Goal: Information Seeking & Learning: Find specific fact

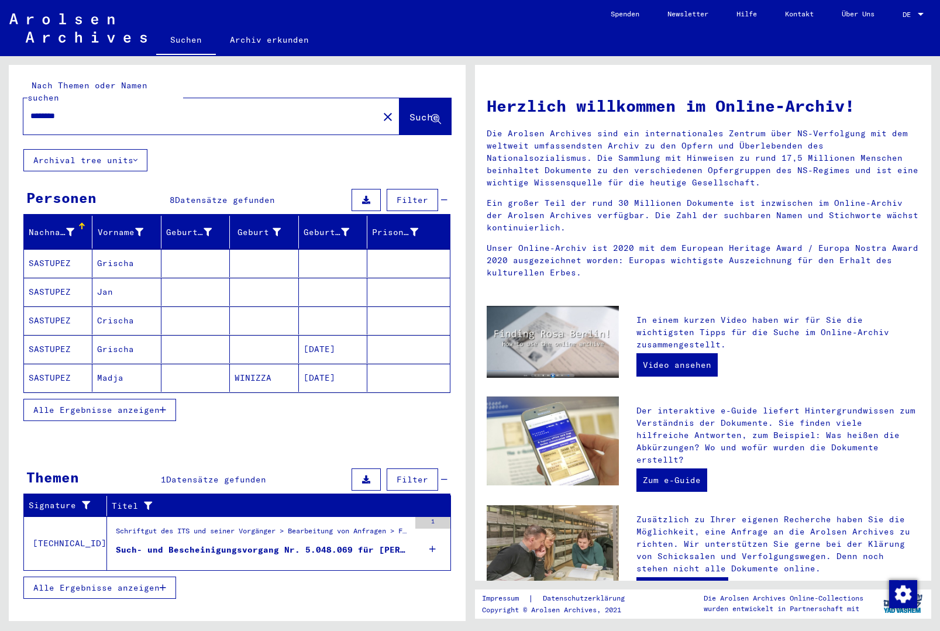
click at [150, 405] on span "Alle Ergebnisse anzeigen" at bounding box center [96, 410] width 126 height 11
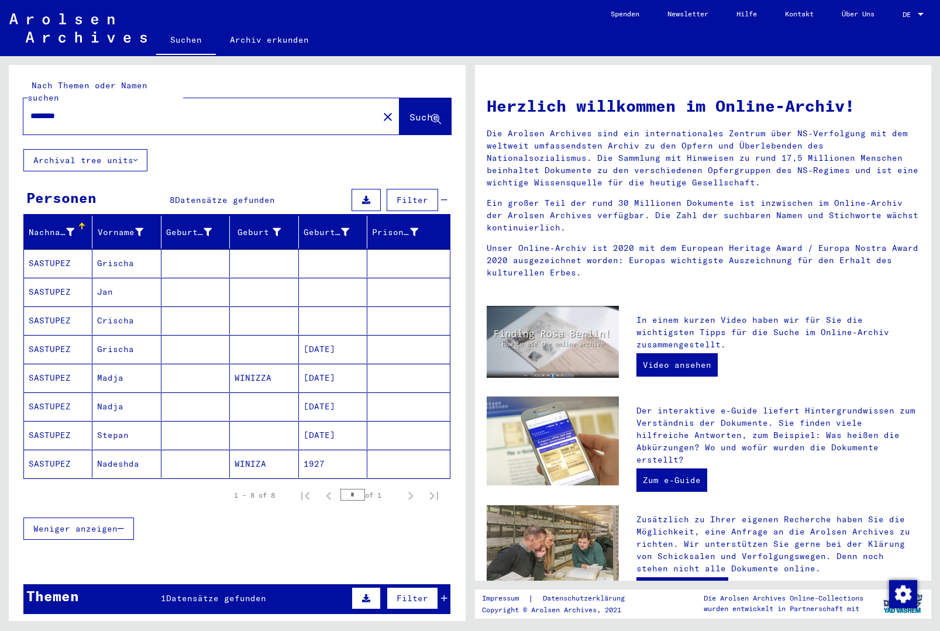
click at [336, 366] on mat-cell "[DATE]" at bounding box center [333, 378] width 68 height 28
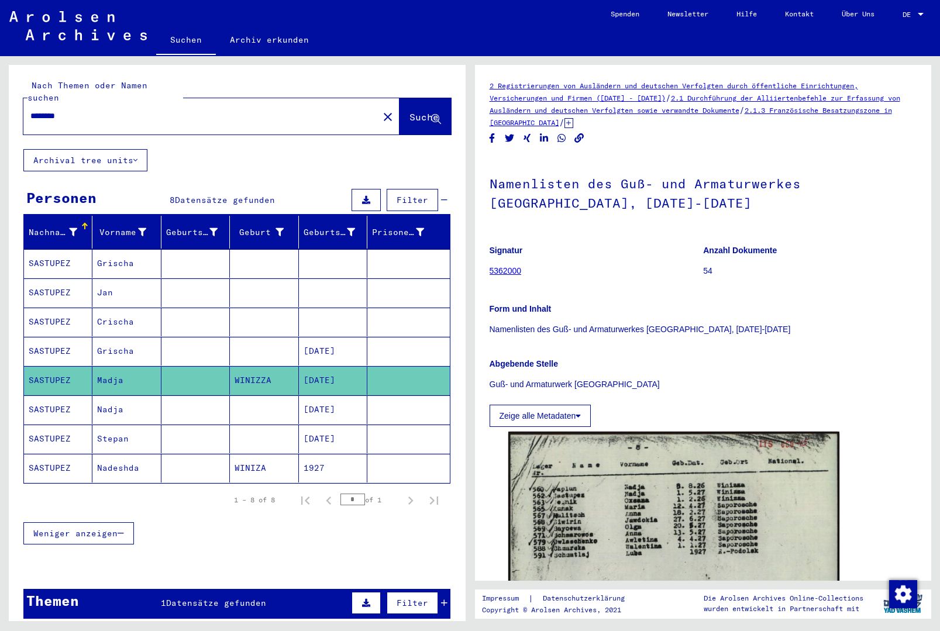
click at [377, 398] on mat-cell at bounding box center [408, 410] width 82 height 29
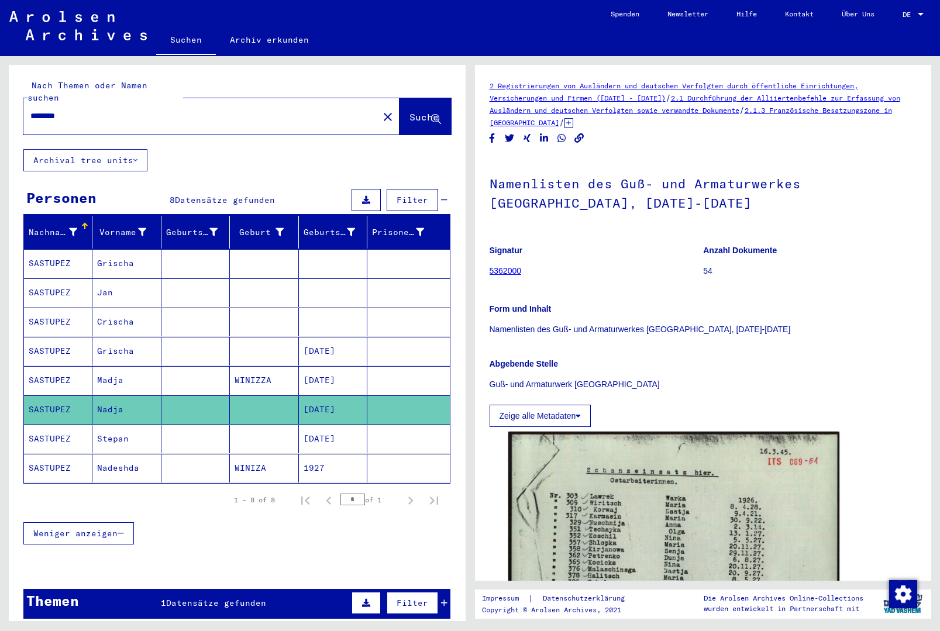
click at [390, 425] on mat-cell at bounding box center [408, 439] width 82 height 29
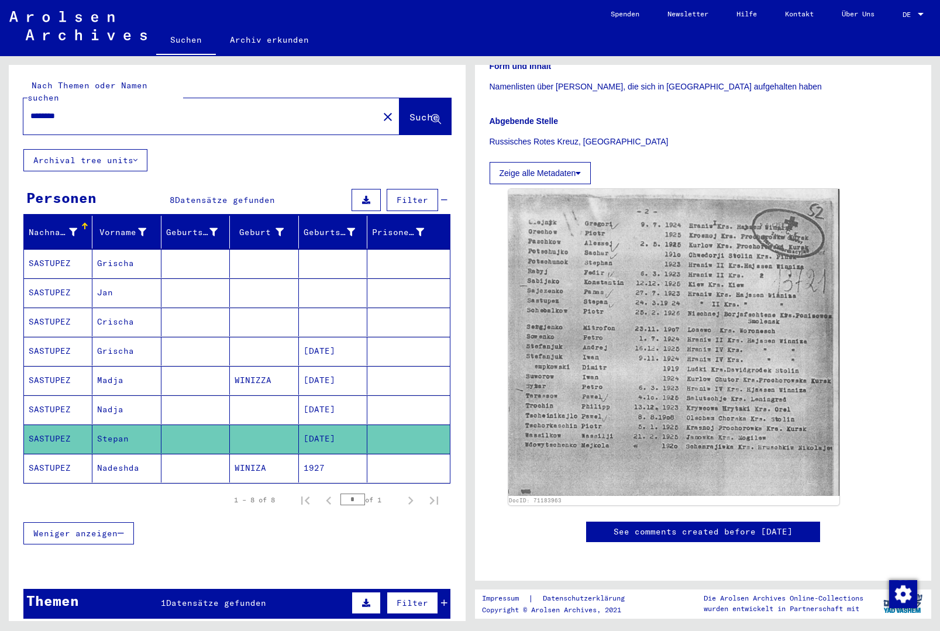
scroll to position [177, 0]
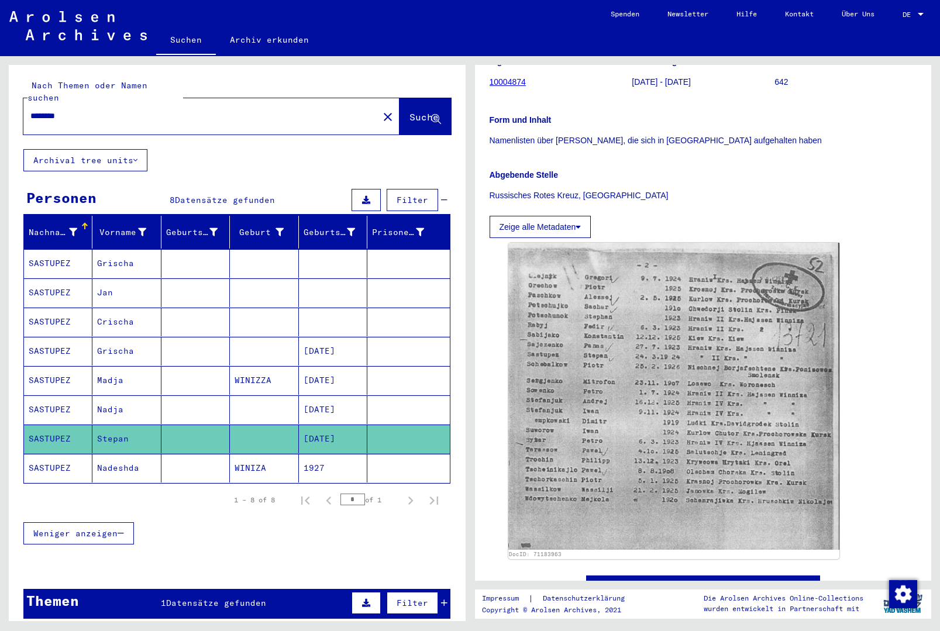
click at [412, 454] on mat-cell at bounding box center [408, 468] width 82 height 29
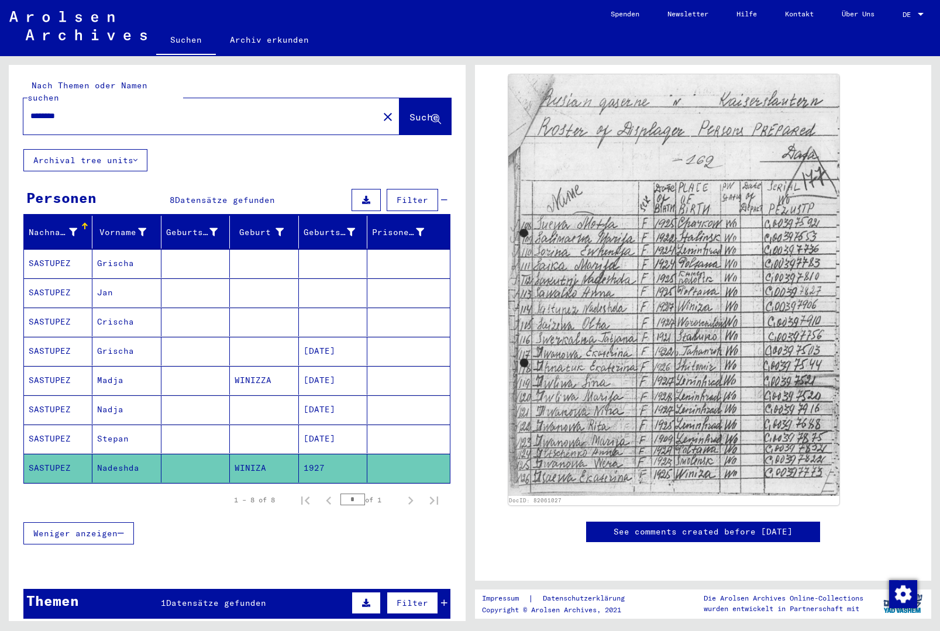
scroll to position [184, 0]
click at [387, 258] on mat-cell at bounding box center [408, 263] width 82 height 29
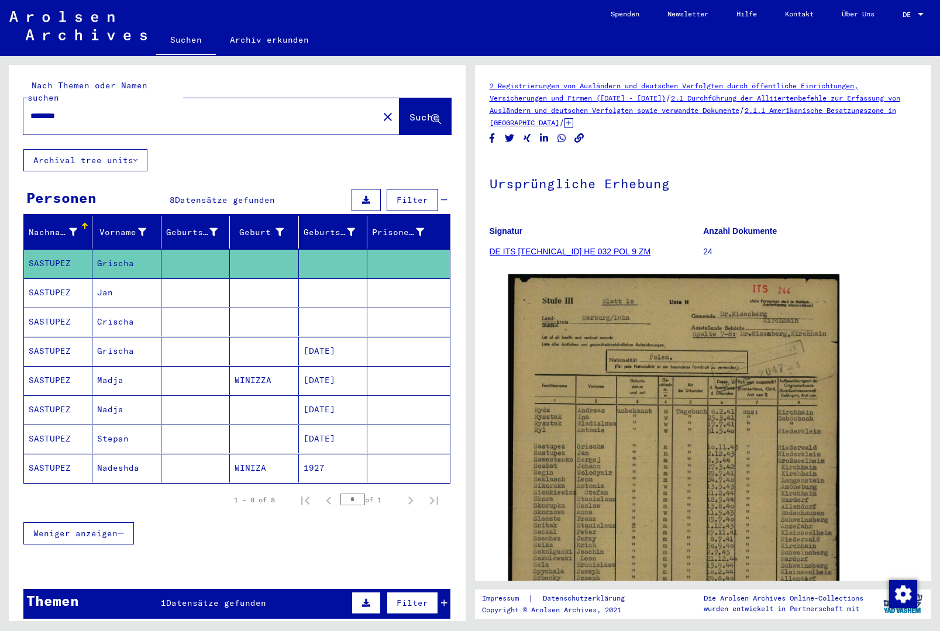
click at [366, 281] on mat-cell at bounding box center [333, 293] width 68 height 29
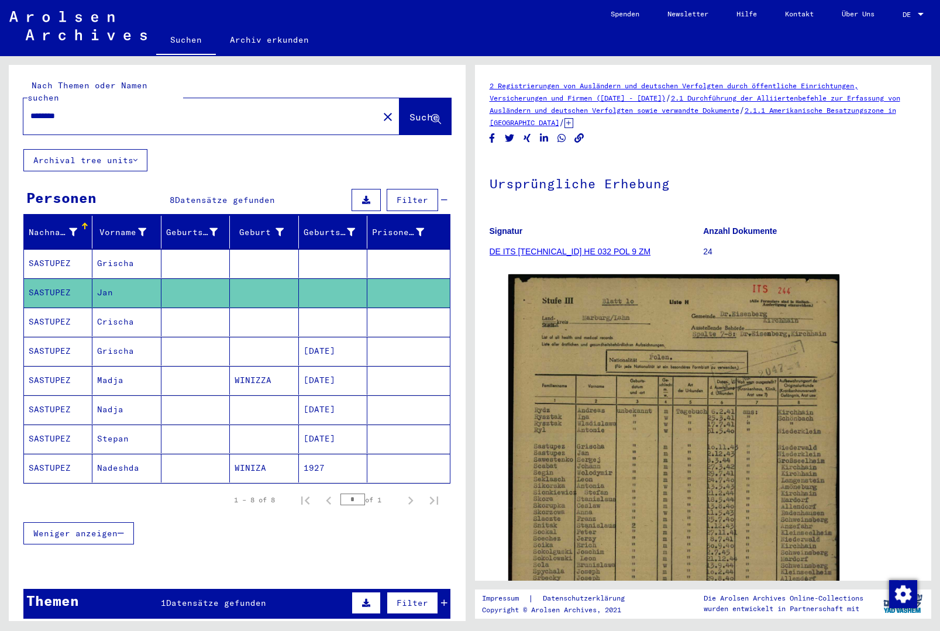
click at [381, 308] on mat-cell at bounding box center [408, 322] width 82 height 29
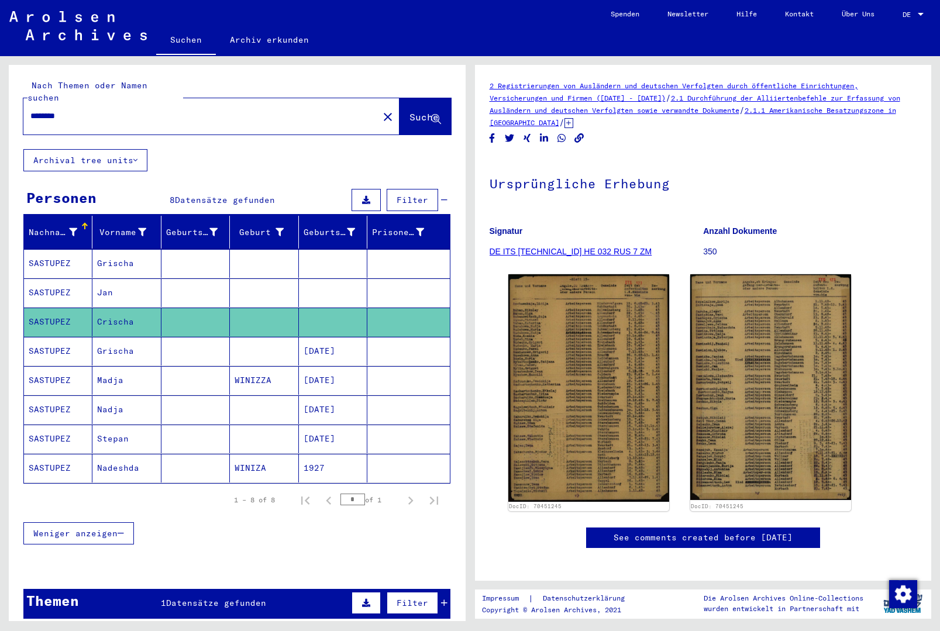
click at [360, 279] on mat-cell at bounding box center [333, 293] width 68 height 29
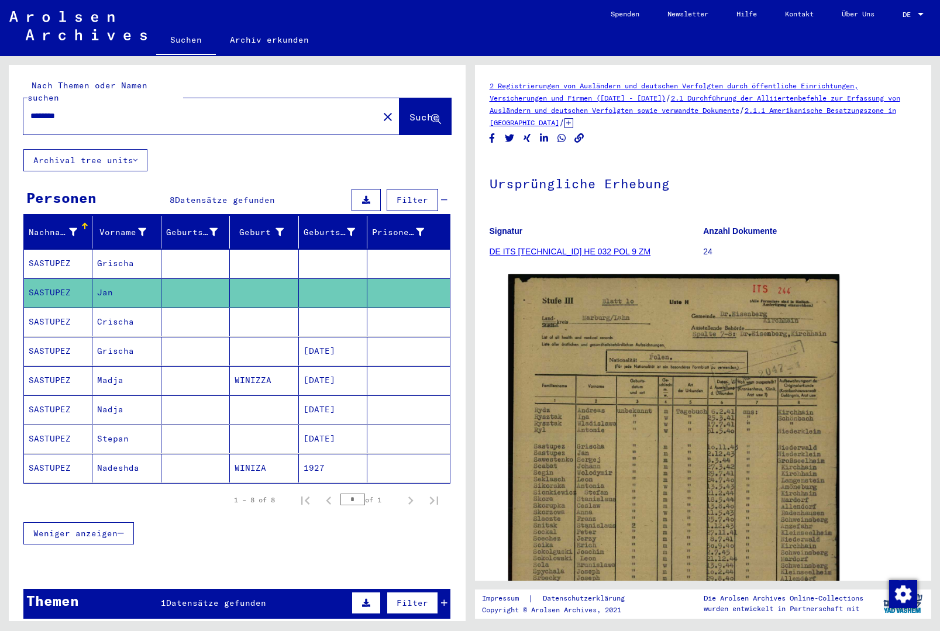
click at [380, 308] on mat-cell at bounding box center [408, 322] width 82 height 29
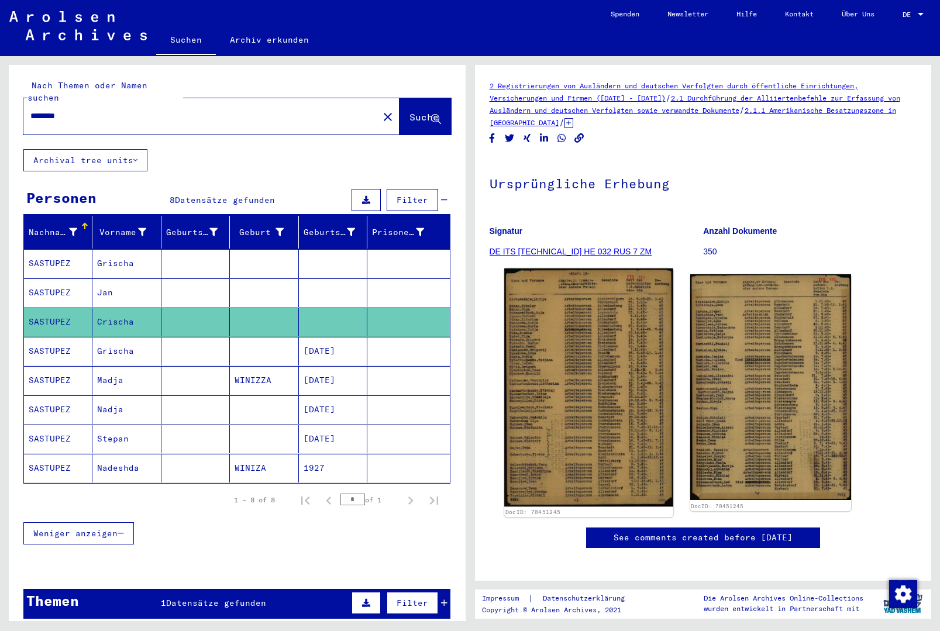
click at [590, 331] on img at bounding box center [588, 388] width 169 height 239
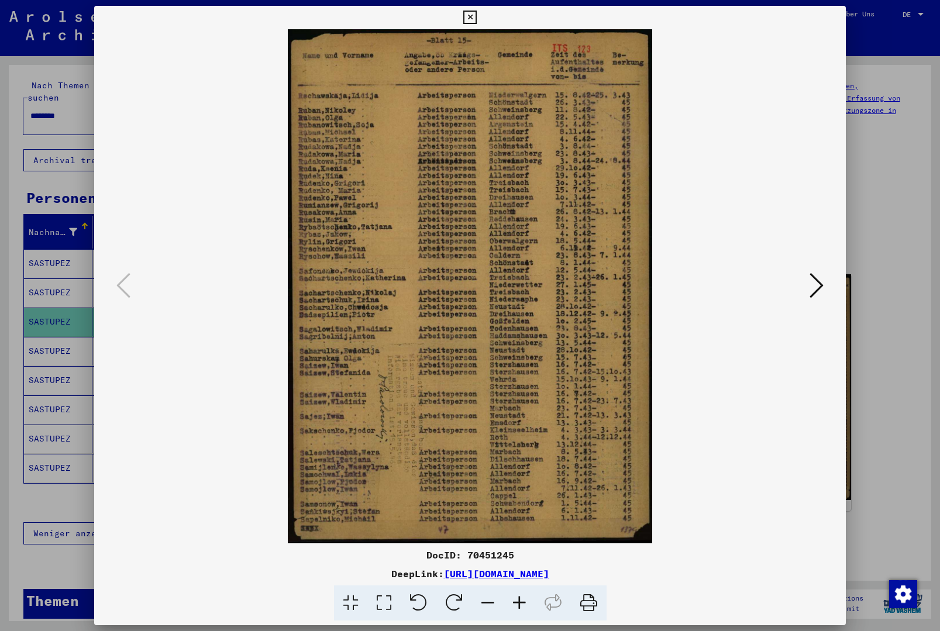
click at [477, 22] on icon at bounding box center [469, 18] width 13 height 14
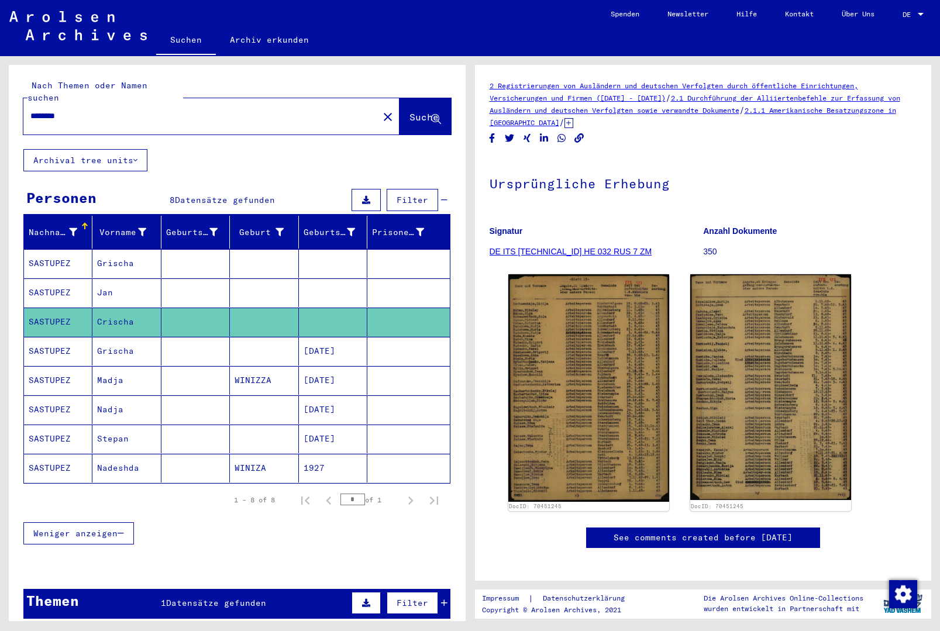
click at [367, 343] on mat-cell at bounding box center [408, 351] width 82 height 29
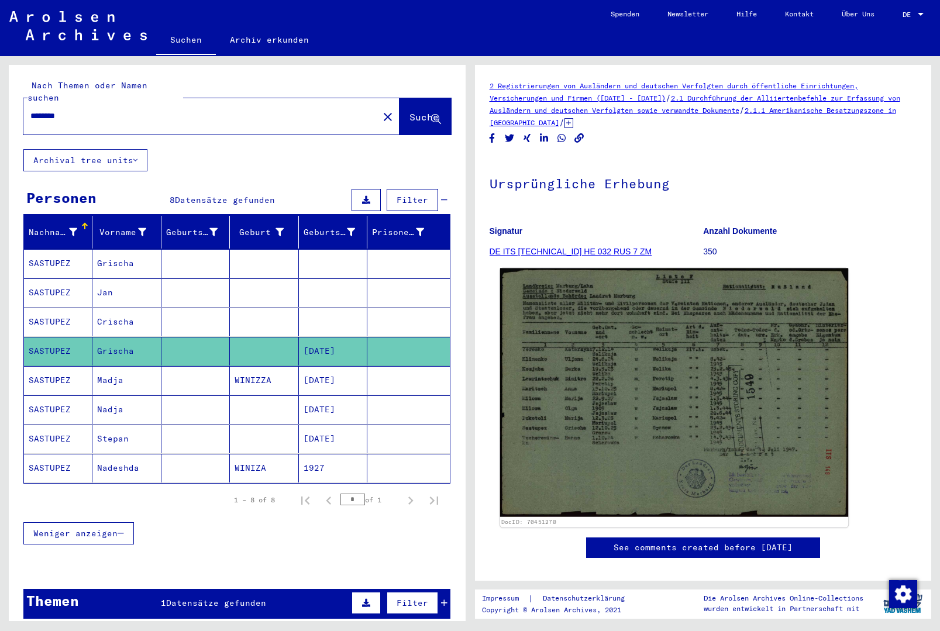
click at [711, 390] on img at bounding box center [674, 393] width 348 height 249
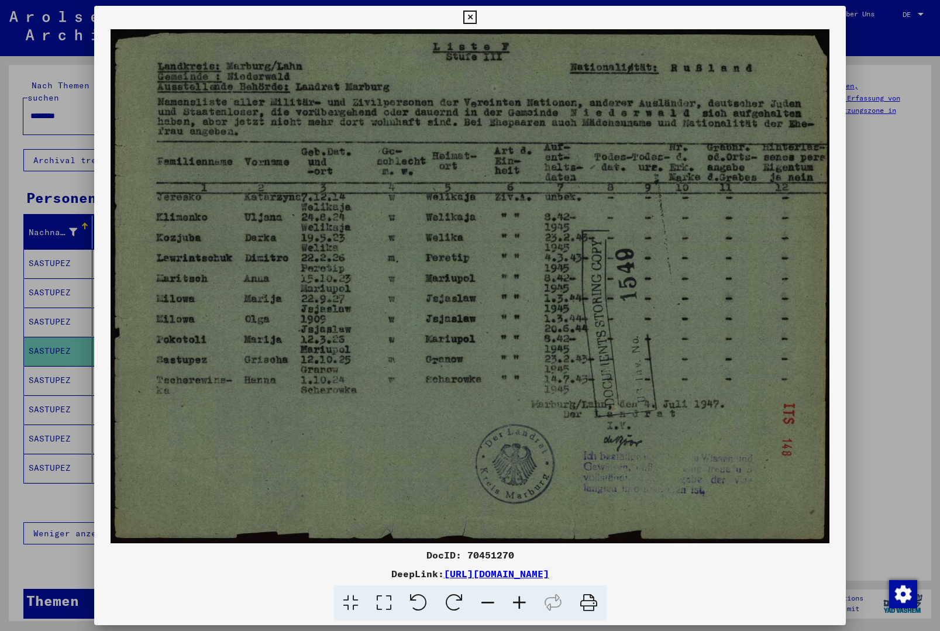
click at [863, 20] on div at bounding box center [470, 315] width 940 height 631
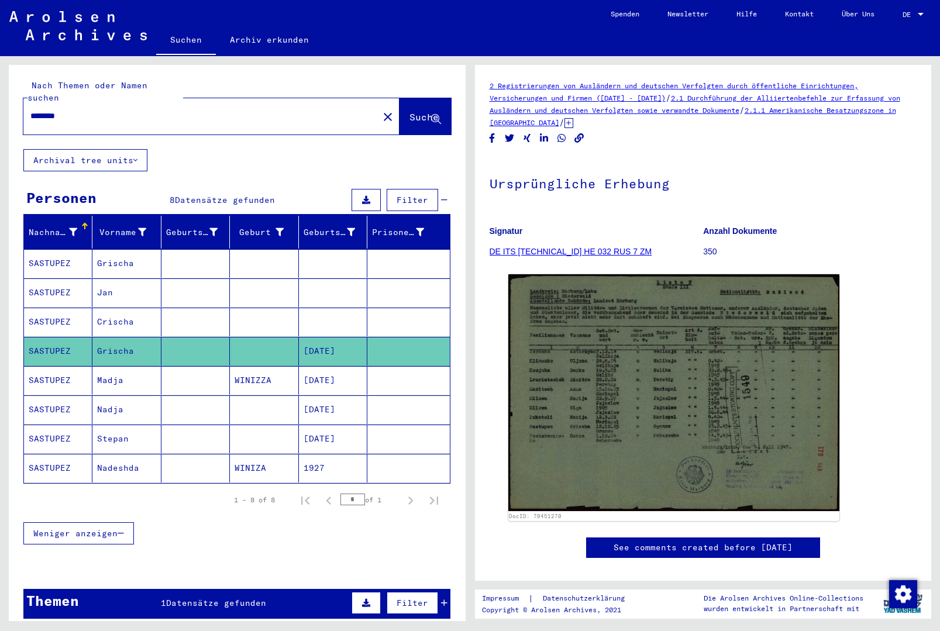
click at [328, 373] on mat-cell "[DATE]" at bounding box center [333, 380] width 68 height 29
